Goal: Information Seeking & Learning: Learn about a topic

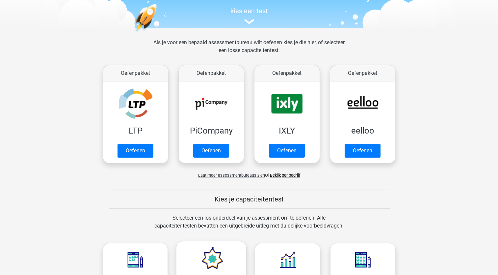
scroll to position [66, 0]
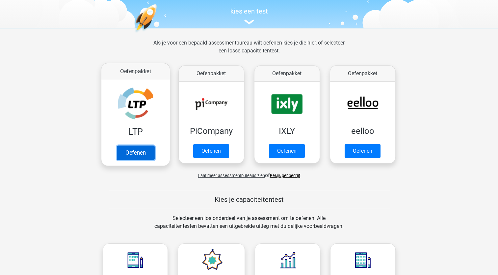
click at [132, 153] on link "Oefenen" at bounding box center [136, 152] width 38 height 14
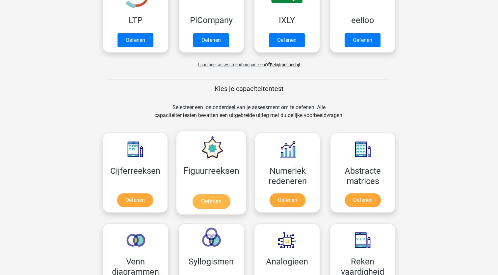
scroll to position [198, 0]
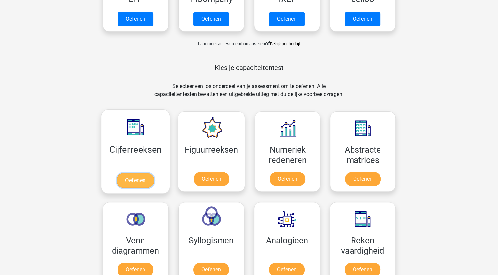
click at [134, 181] on link "Oefenen" at bounding box center [136, 180] width 38 height 14
